Goal: Task Accomplishment & Management: Manage account settings

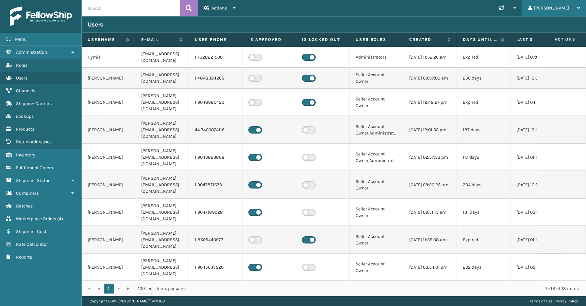
click at [563, 7] on div "[PERSON_NAME]" at bounding box center [555, 8] width 52 height 16
click at [537, 24] on li "Log Out" at bounding box center [542, 26] width 88 height 18
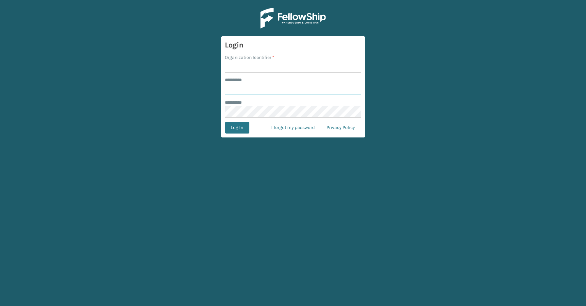
type input "*****"
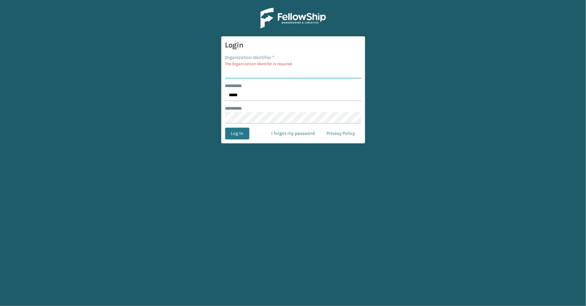
click at [242, 66] on div "Organization Identifier * The Organization Identifer is required." at bounding box center [293, 66] width 136 height 25
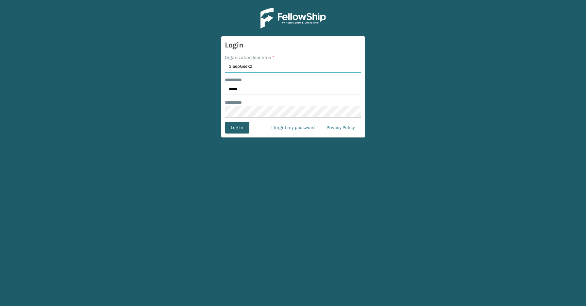
type input "SleepGeekz"
click at [231, 128] on button "Log In" at bounding box center [237, 128] width 24 height 12
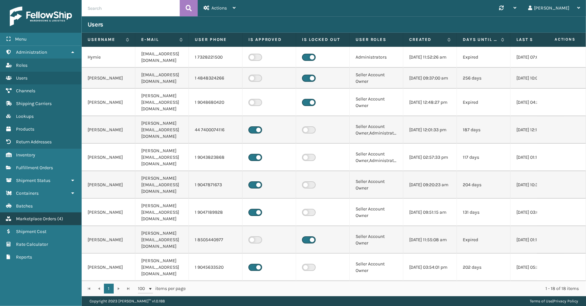
click at [46, 216] on span "Marketplace Orders" at bounding box center [36, 219] width 40 height 6
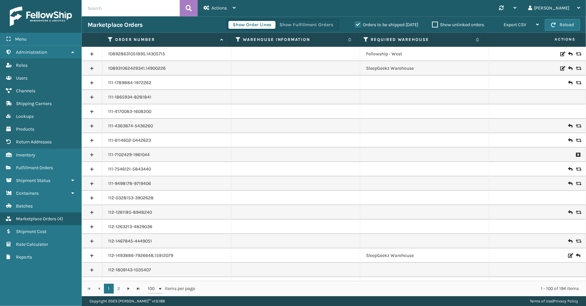
click at [358, 25] on label "Orders to be shipped today" at bounding box center [386, 25] width 63 height 6
click at [356, 25] on input "Orders to be shipped today" at bounding box center [355, 23] width 0 height 4
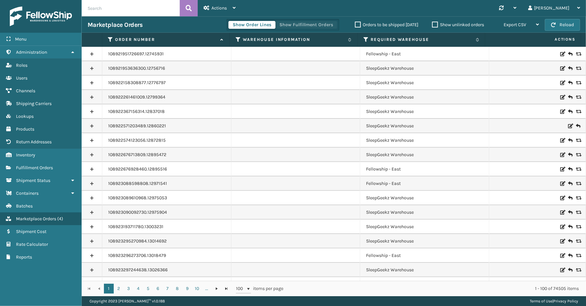
click at [295, 21] on button "Show Fulfillment Orders" at bounding box center [306, 25] width 62 height 8
